Goal: Information Seeking & Learning: Learn about a topic

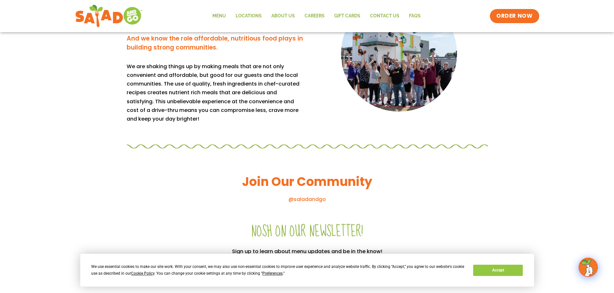
scroll to position [465, 0]
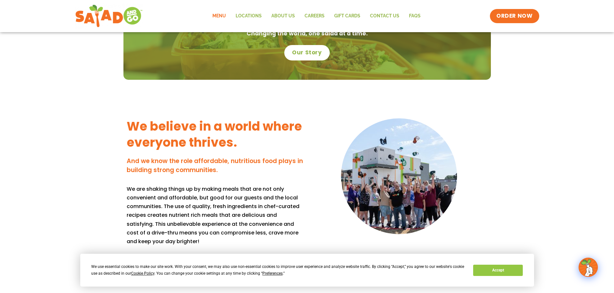
click at [223, 16] on link "Menu" at bounding box center [218, 16] width 23 height 15
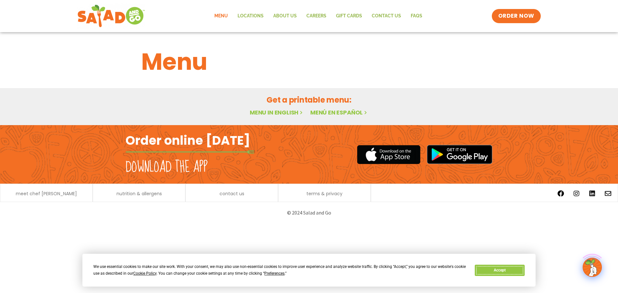
click at [516, 269] on button "Accept" at bounding box center [500, 270] width 50 height 11
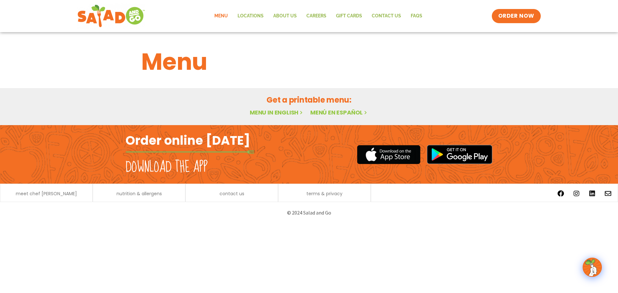
click at [260, 111] on link "Menu in English" at bounding box center [277, 113] width 54 height 8
click at [499, 19] on span "ORDER NOW" at bounding box center [517, 16] width 40 height 8
click at [279, 114] on link "Menu in English" at bounding box center [277, 113] width 54 height 8
drag, startPoint x: 0, startPoint y: 0, endPoint x: 279, endPoint y: 114, distance: 301.7
click at [279, 114] on link "Menu in English" at bounding box center [277, 113] width 54 height 8
